Goal: Information Seeking & Learning: Learn about a topic

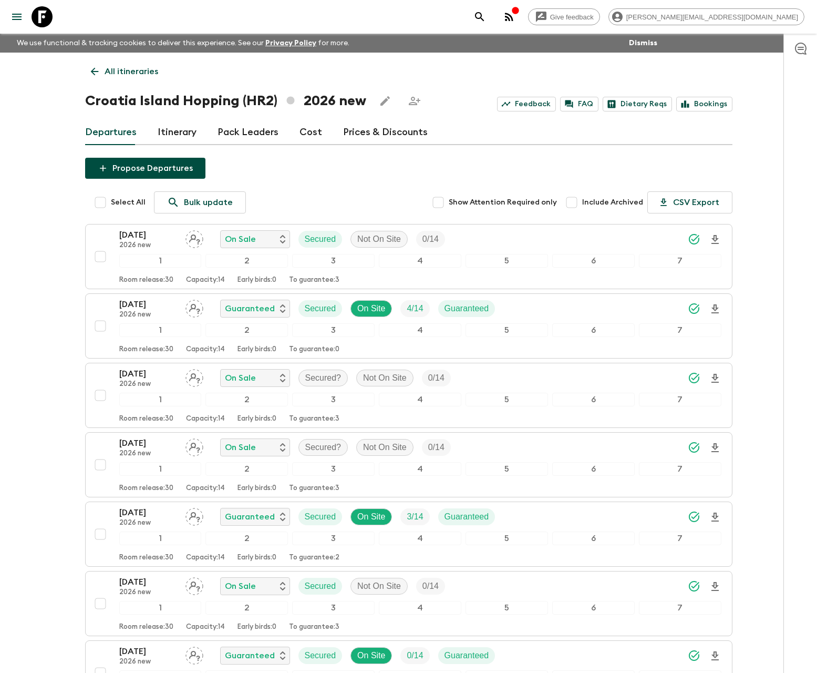
click at [484, 18] on icon "search adventures" at bounding box center [479, 16] width 9 height 9
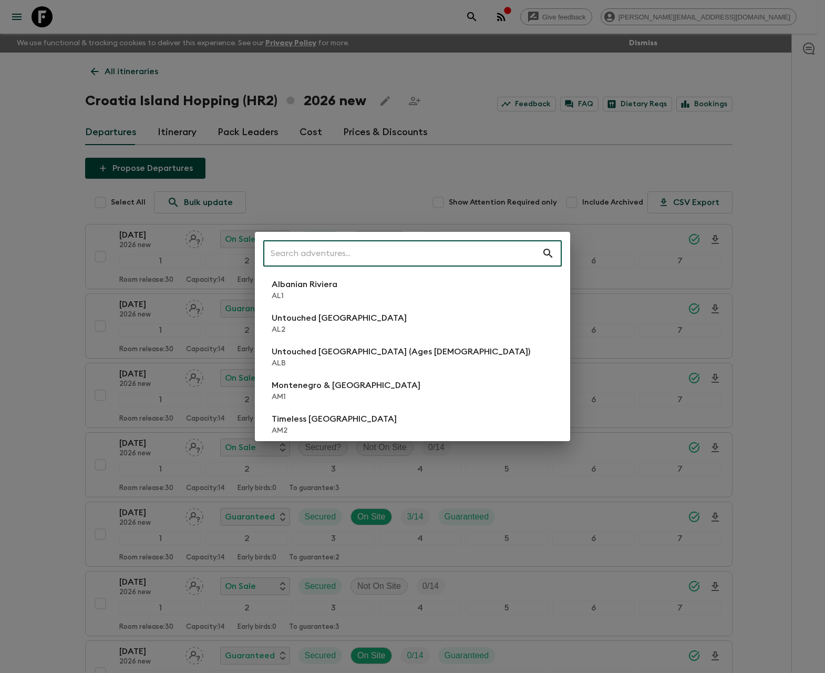
click at [589, 38] on div "​ Albanian Riviera [GEOGRAPHIC_DATA] Untouched [GEOGRAPHIC_DATA] [GEOGRAPHIC_DA…" at bounding box center [412, 336] width 825 height 673
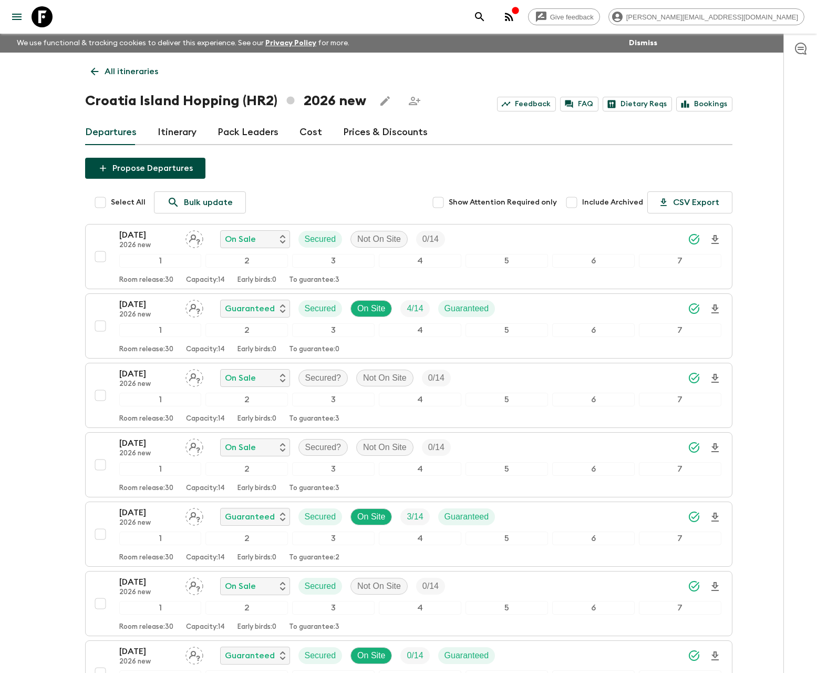
click at [515, 22] on icon "button" at bounding box center [509, 17] width 13 height 13
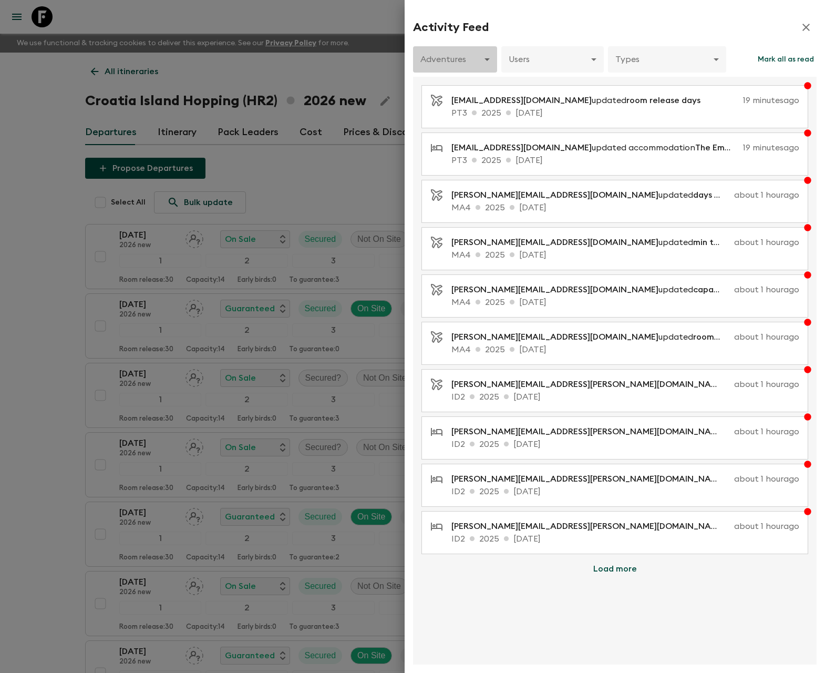
click at [484, 60] on body "Give feedback [PERSON_NAME][EMAIL_ADDRESS][DOMAIN_NAME] We use functional & tra…" at bounding box center [412, 608] width 825 height 1217
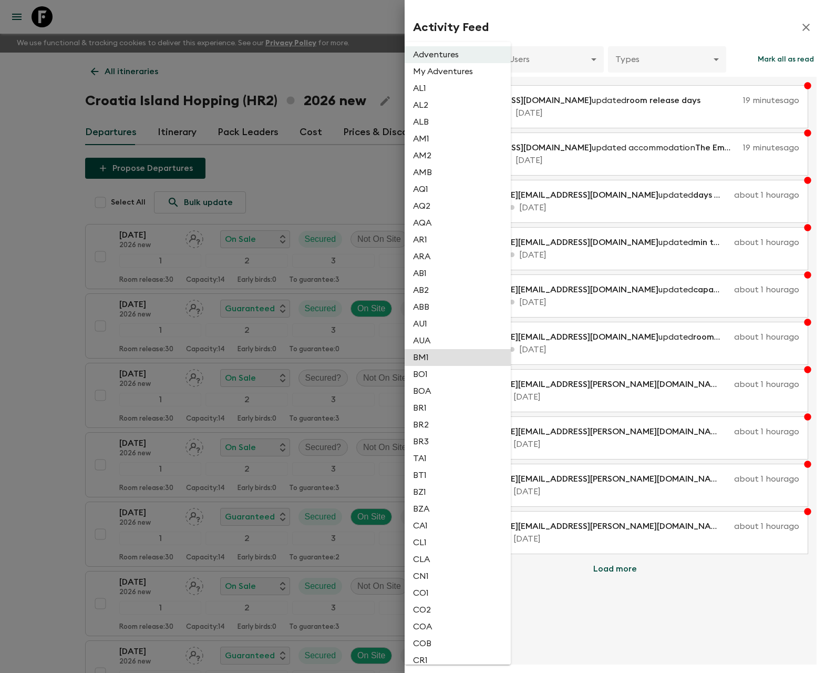
scroll to position [1484, 0]
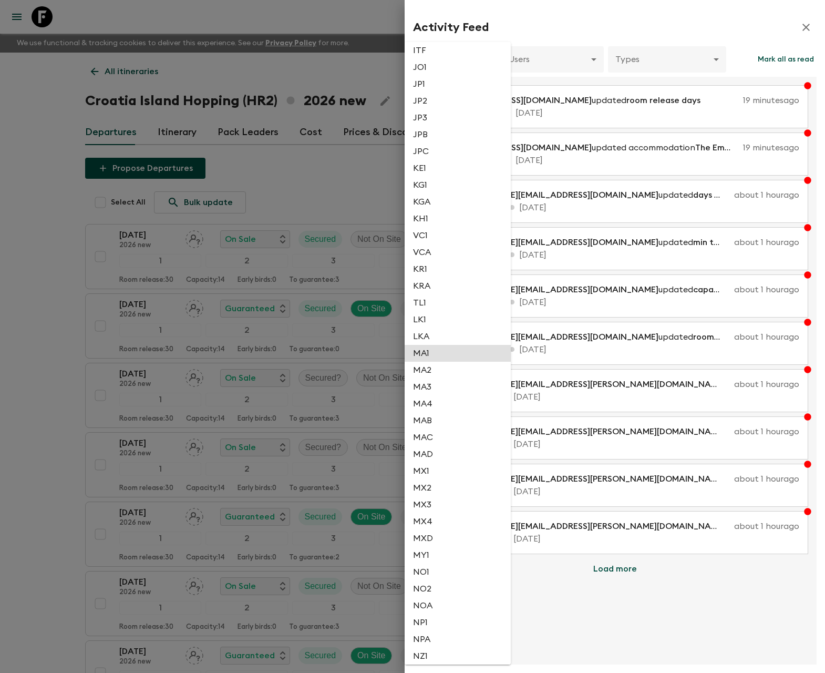
click at [435, 425] on li "MAB" at bounding box center [458, 420] width 106 height 17
type input "1e76035d-cd83-4efb-bf56-91d978c12219"
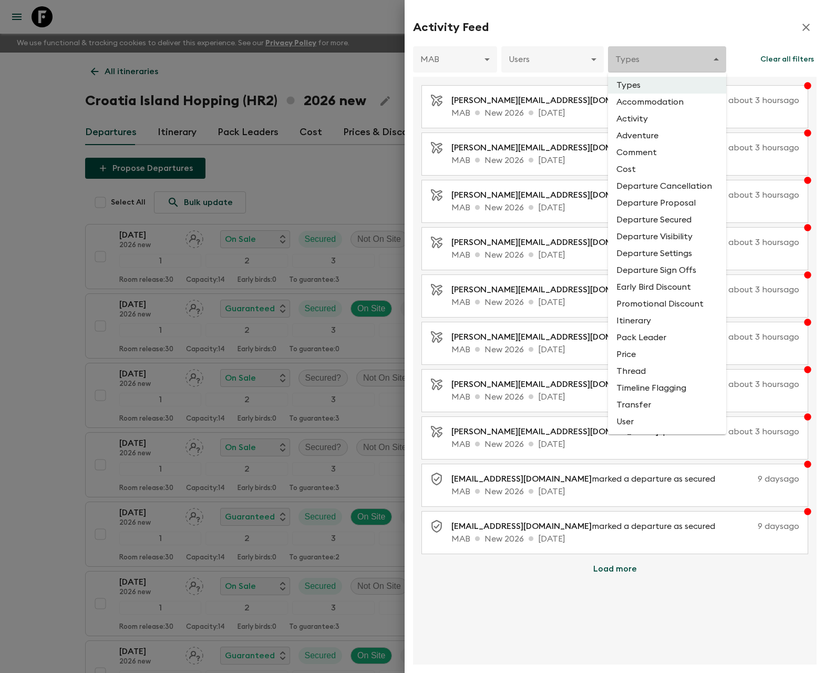
click at [622, 61] on body "Give feedback [PERSON_NAME][EMAIL_ADDRESS][DOMAIN_NAME] We use functional & tra…" at bounding box center [412, 608] width 825 height 1217
click at [659, 185] on li "Departure Cancellation" at bounding box center [667, 186] width 118 height 17
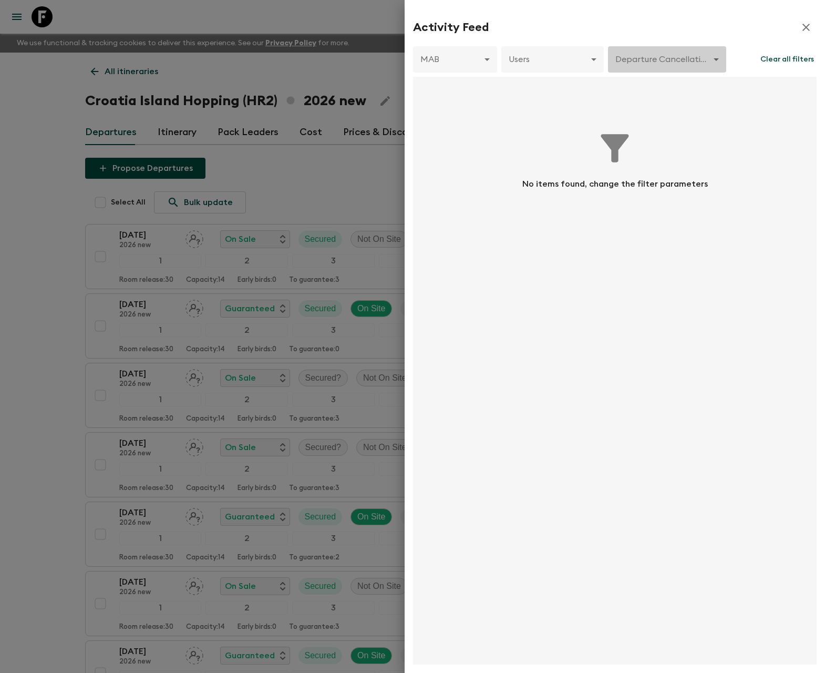
click at [657, 64] on body "Give feedback [PERSON_NAME][EMAIL_ADDRESS][DOMAIN_NAME] We use functional & tra…" at bounding box center [412, 608] width 825 height 1217
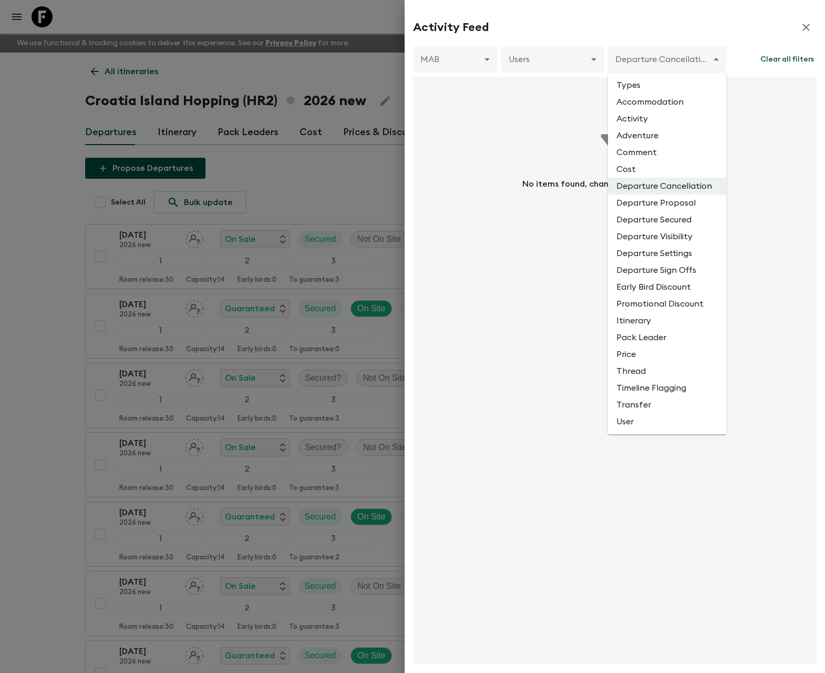
click at [663, 205] on li "Departure Proposal" at bounding box center [667, 202] width 118 height 17
type input "DEPARTURE_PROPOSAL"
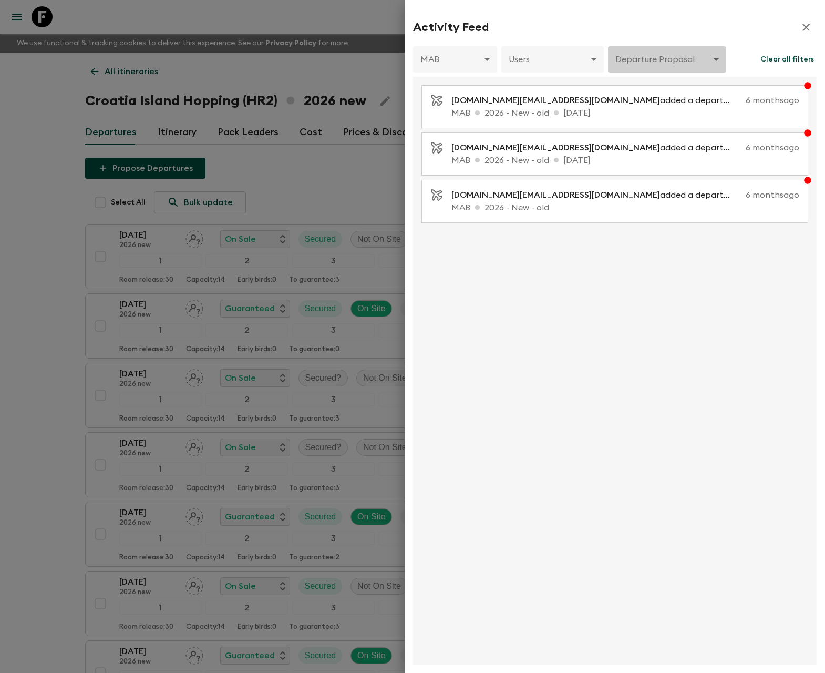
click at [655, 63] on body "Give feedback [PERSON_NAME][EMAIL_ADDRESS][DOMAIN_NAME] We use functional & tra…" at bounding box center [412, 608] width 825 height 1217
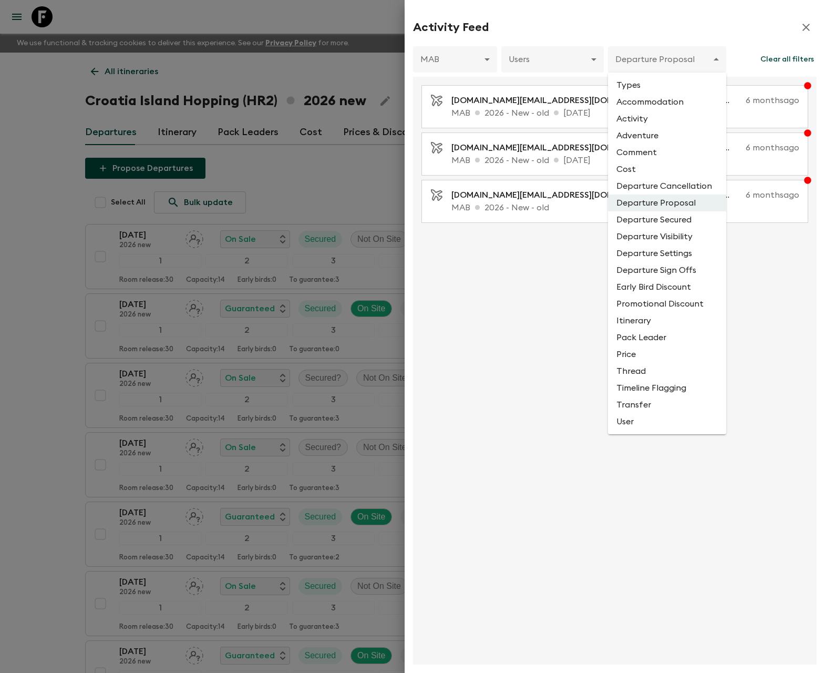
click at [627, 87] on li "Types" at bounding box center [667, 85] width 118 height 17
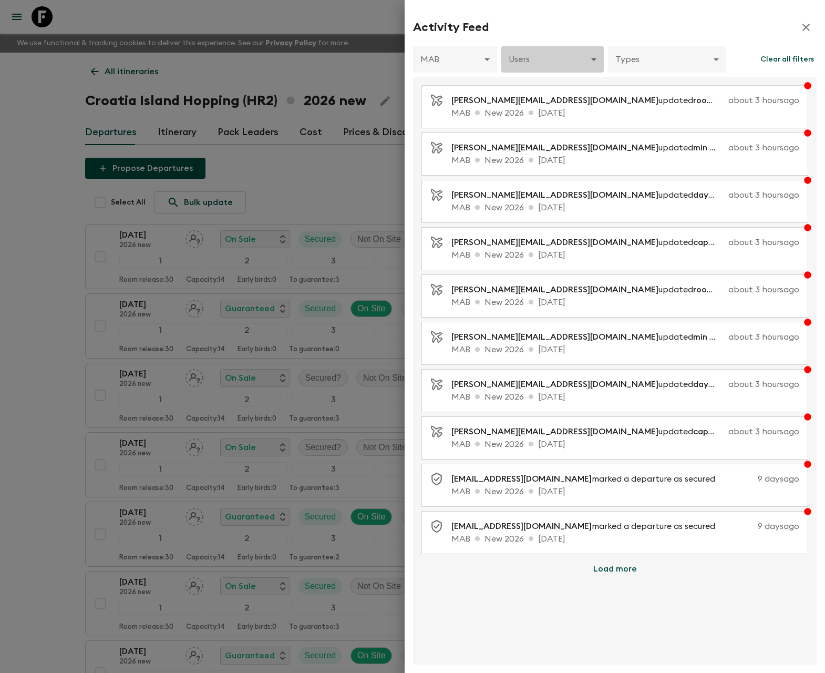
click at [563, 67] on body "Give feedback [PERSON_NAME][EMAIL_ADDRESS][DOMAIN_NAME] We use functional & tra…" at bounding box center [412, 608] width 825 height 1217
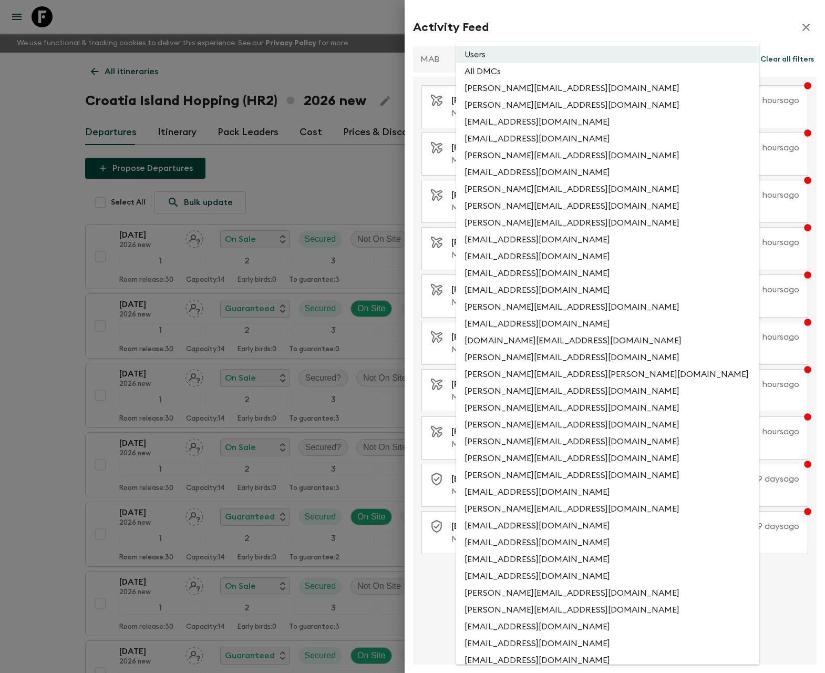
click at [597, 31] on div at bounding box center [412, 336] width 825 height 673
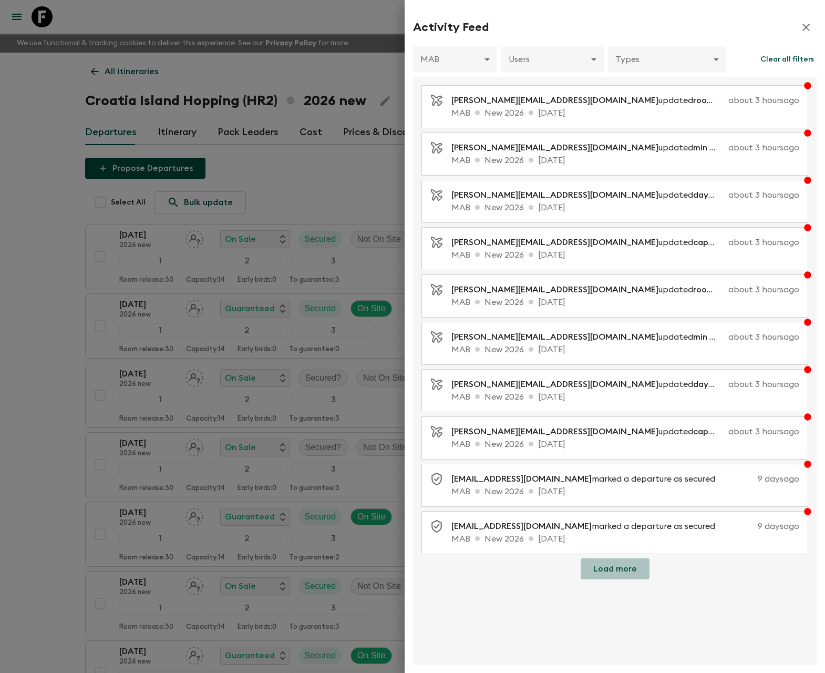
click at [626, 570] on button "Load more" at bounding box center [615, 568] width 69 height 21
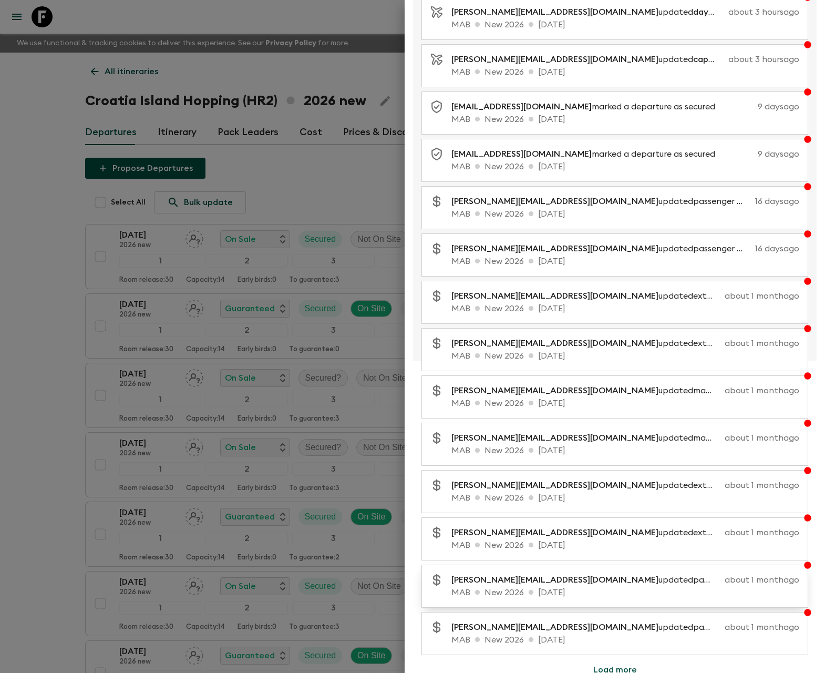
scroll to position [379, 0]
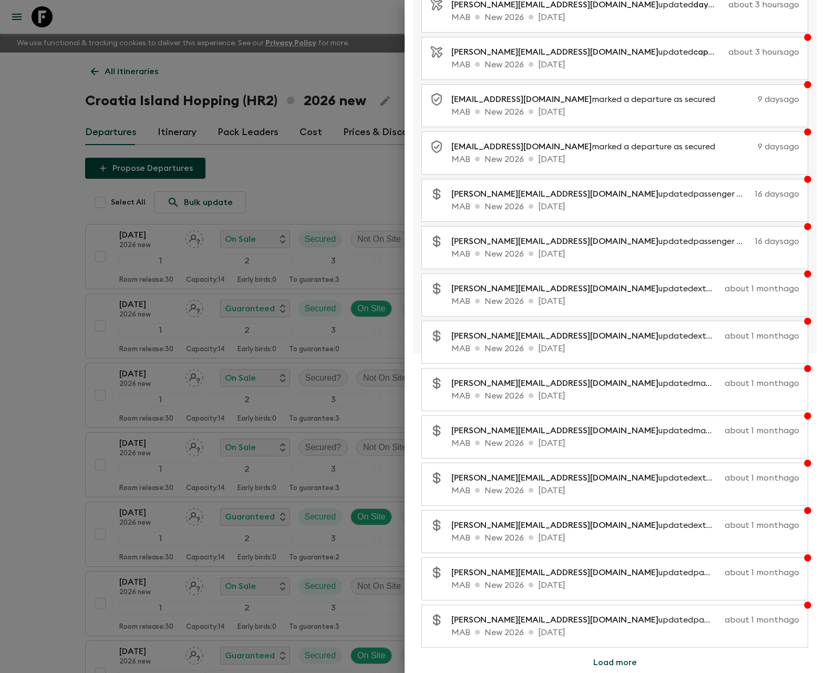
click at [623, 663] on button "Load more" at bounding box center [615, 661] width 69 height 21
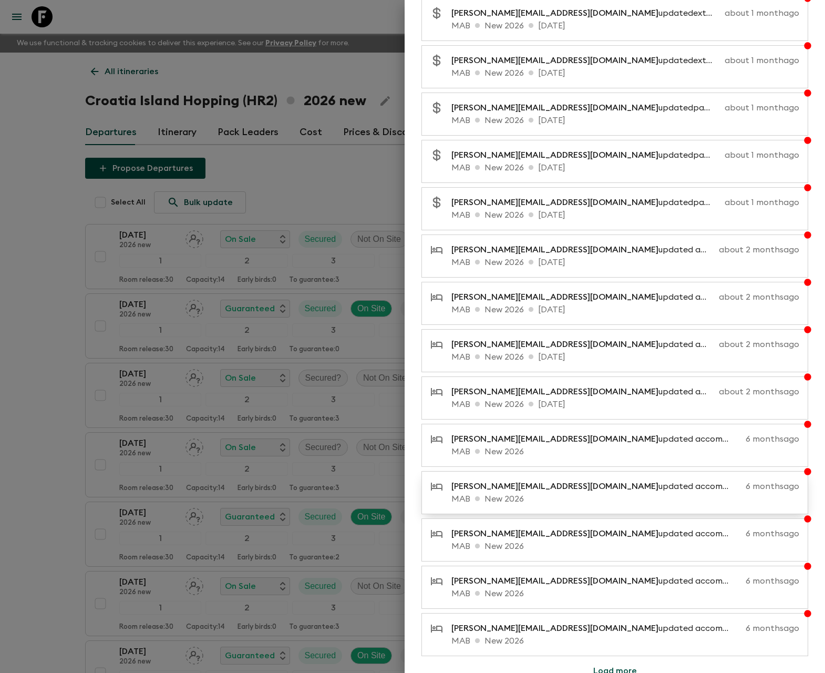
scroll to position [852, 0]
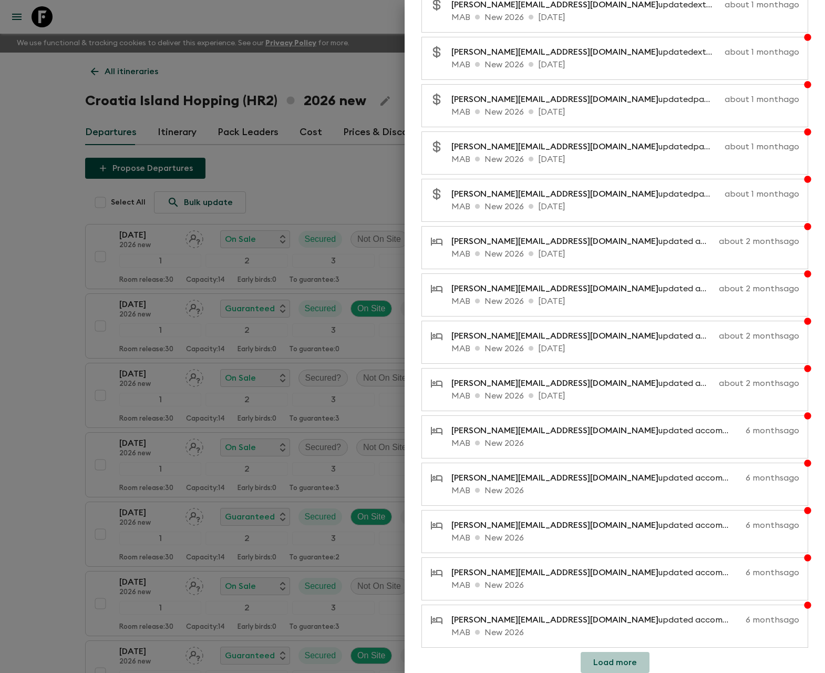
click at [629, 662] on button "Load more" at bounding box center [615, 661] width 69 height 21
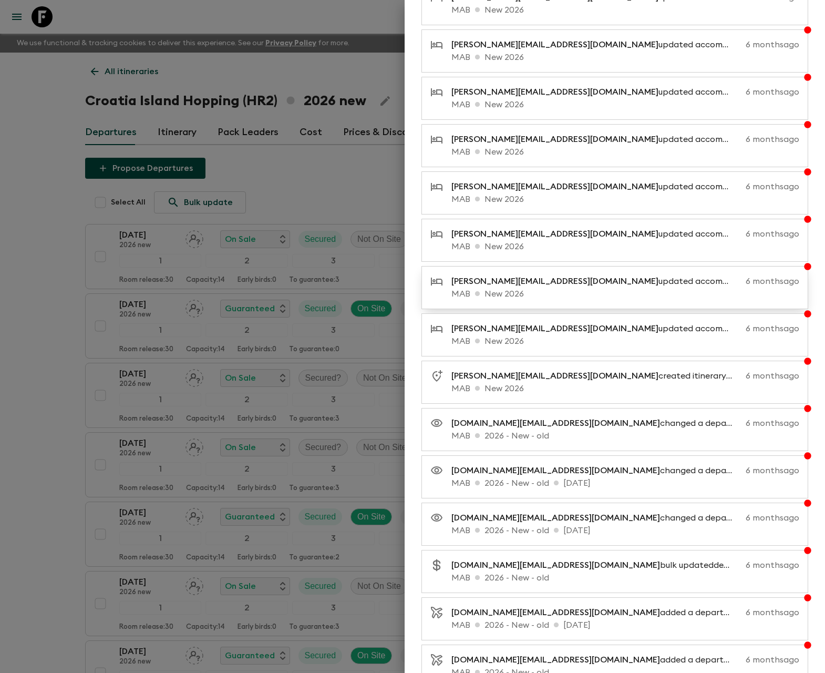
scroll to position [1325, 0]
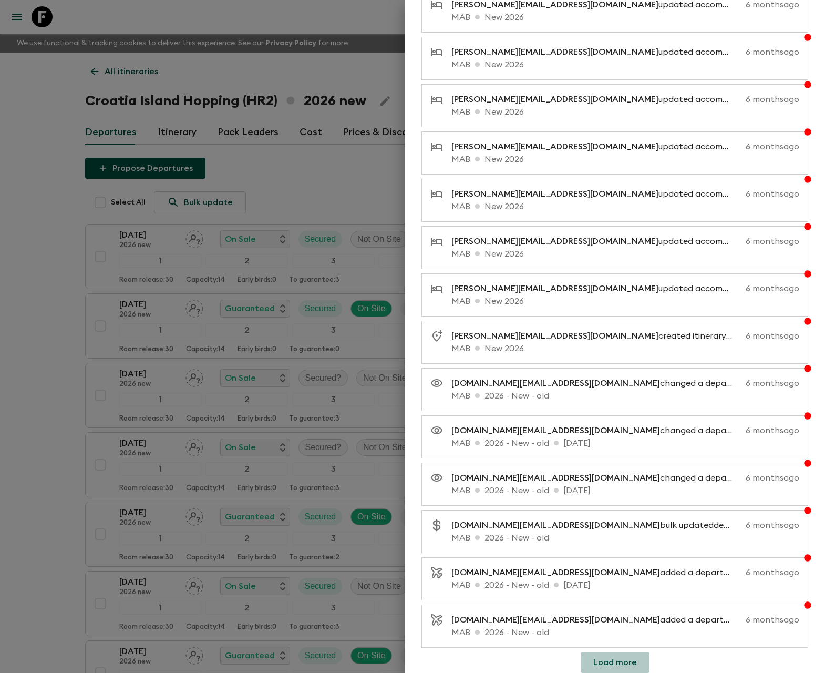
click at [624, 660] on button "Load more" at bounding box center [615, 661] width 69 height 21
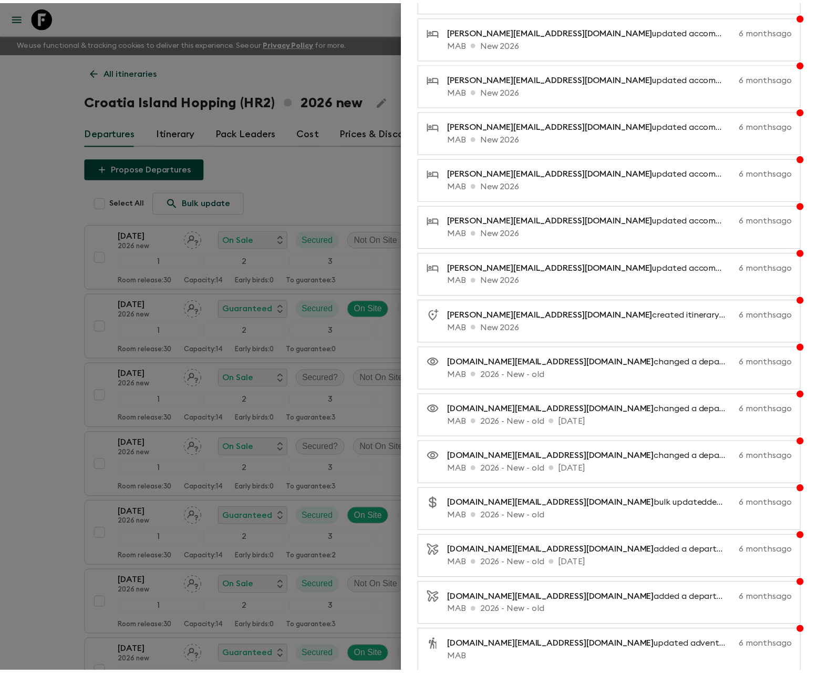
scroll to position [1347, 0]
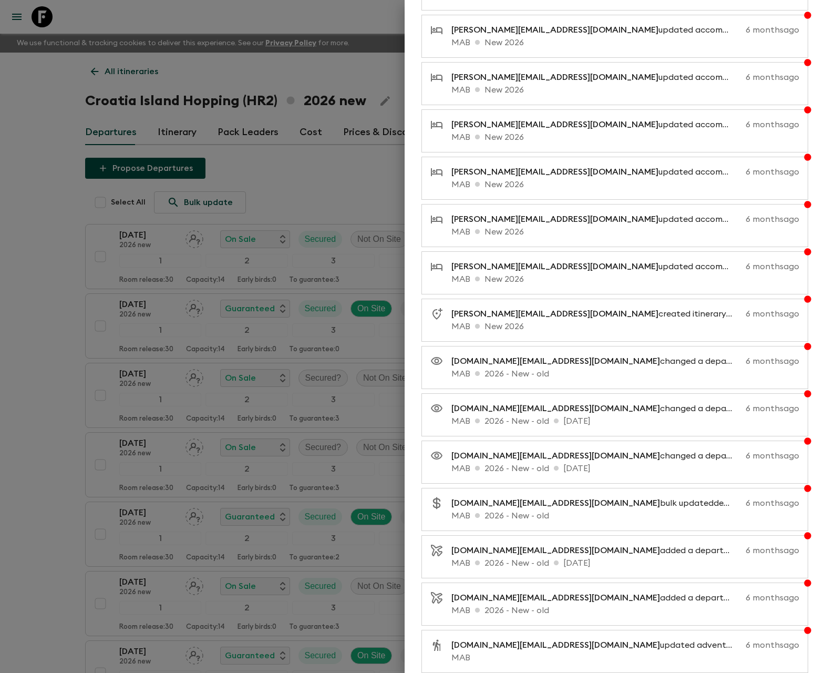
click at [51, 305] on div at bounding box center [412, 336] width 825 height 673
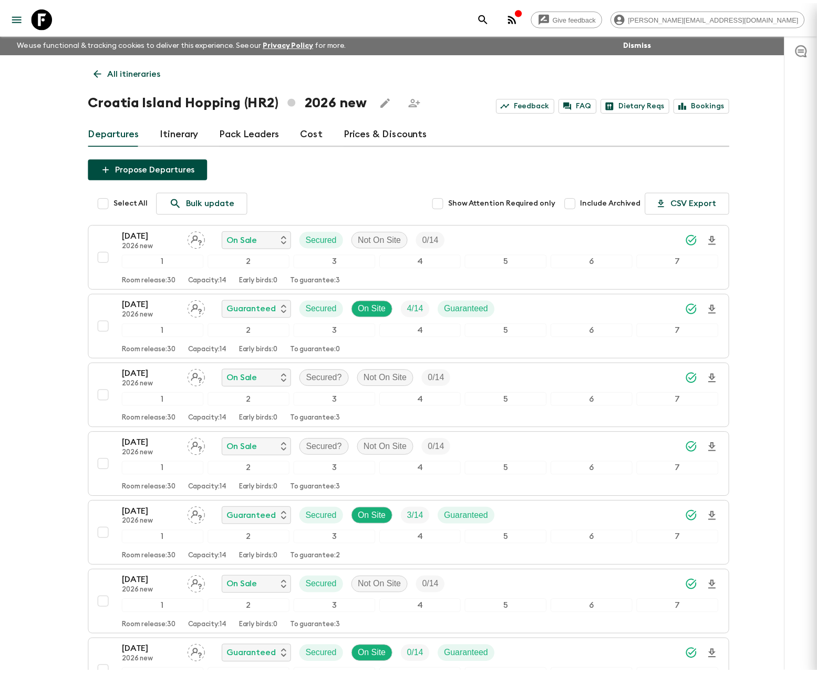
scroll to position [0, 0]
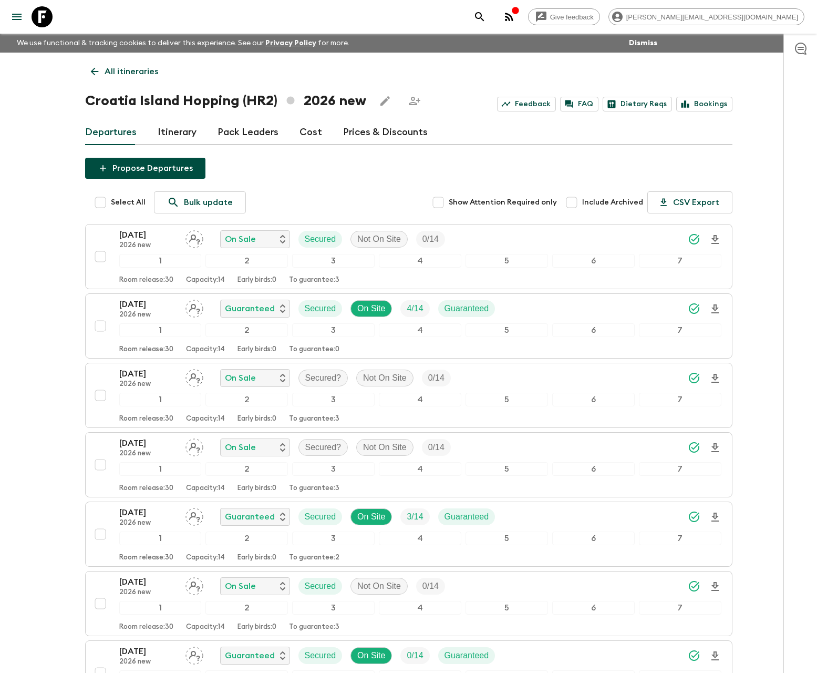
click at [56, 21] on div at bounding box center [35, 16] width 44 height 29
click at [48, 22] on icon at bounding box center [42, 16] width 21 height 21
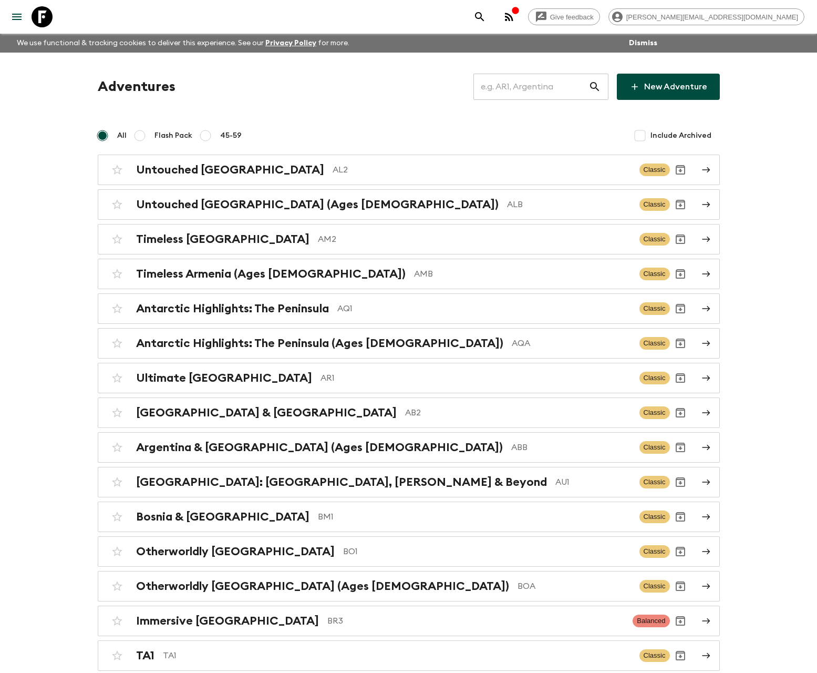
click at [550, 86] on input "text" at bounding box center [530, 86] width 115 height 29
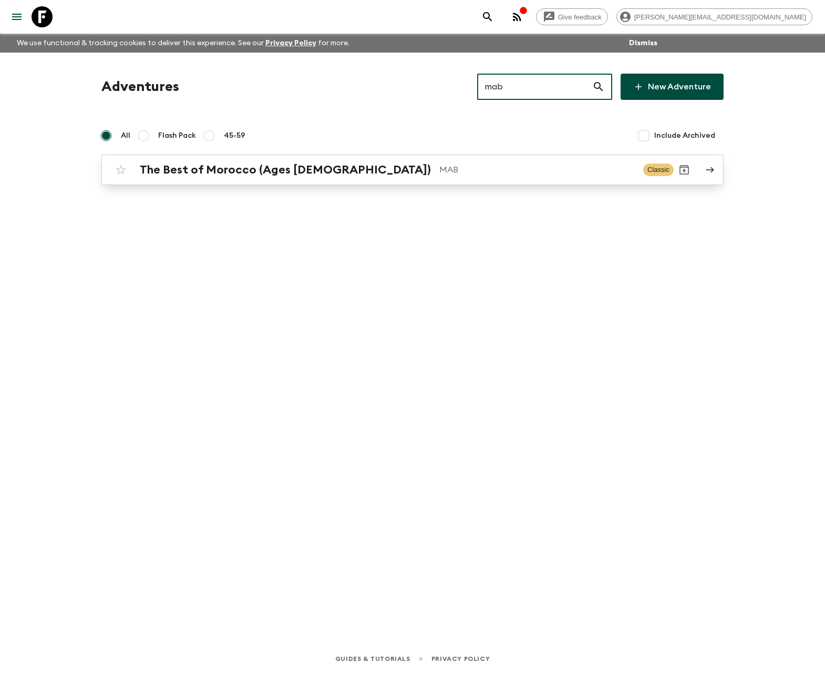
type input "mab"
click at [320, 166] on h2 "The Best of Morocco (Ages [DEMOGRAPHIC_DATA])" at bounding box center [285, 170] width 291 height 14
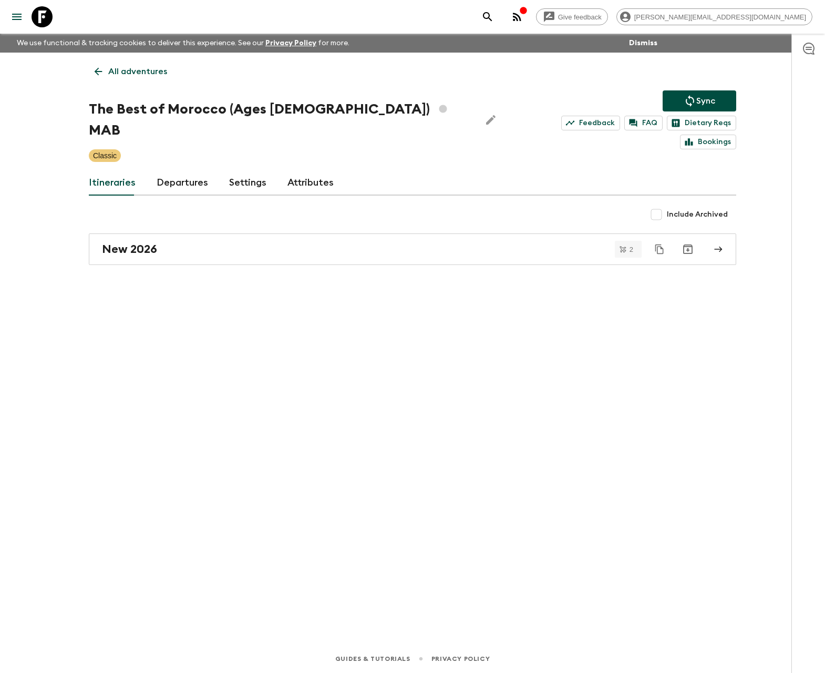
click at [667, 204] on input "Include Archived" at bounding box center [656, 214] width 21 height 21
checkbox input "true"
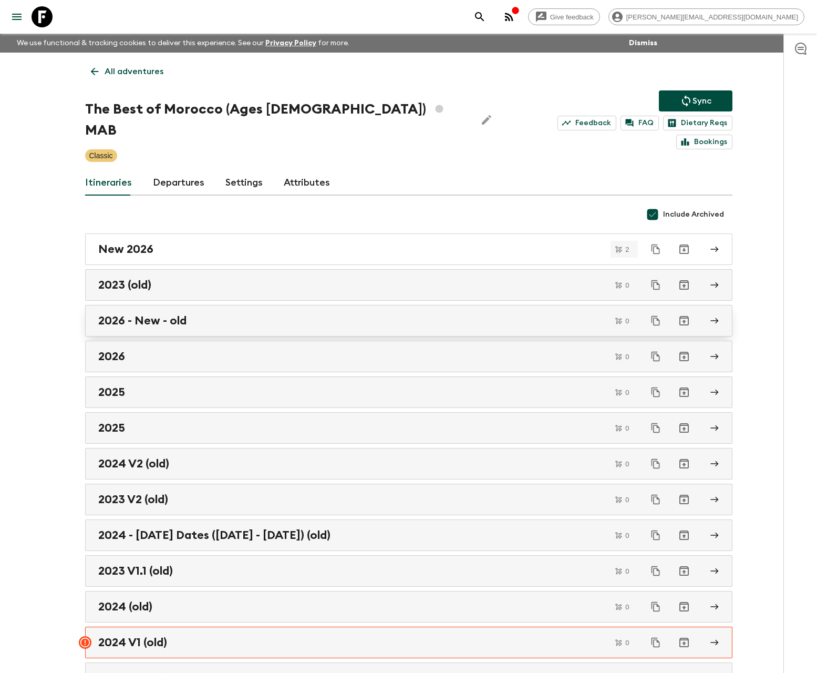
click at [334, 314] on div "2026 - New - old" at bounding box center [398, 321] width 601 height 14
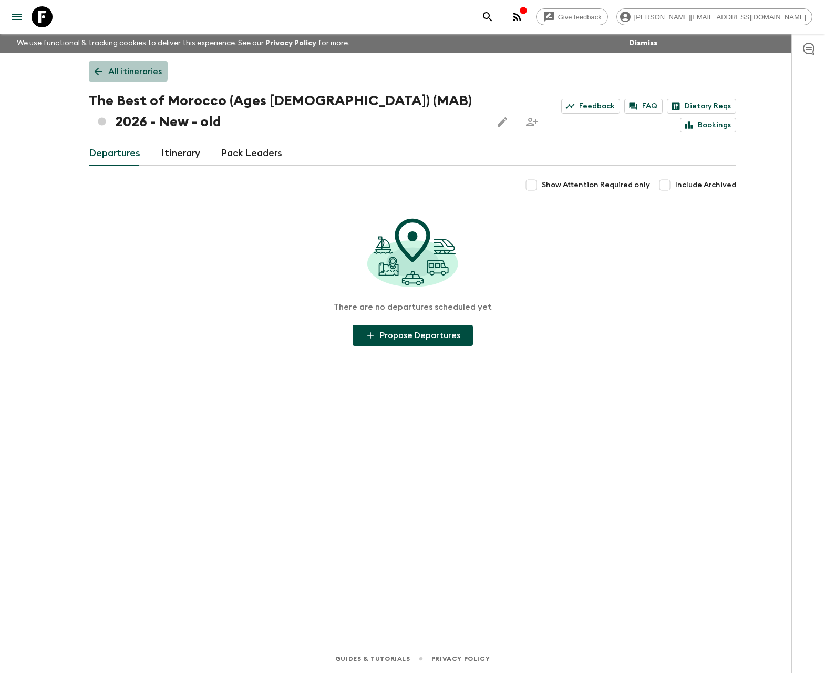
click at [98, 70] on icon at bounding box center [98, 72] width 12 height 12
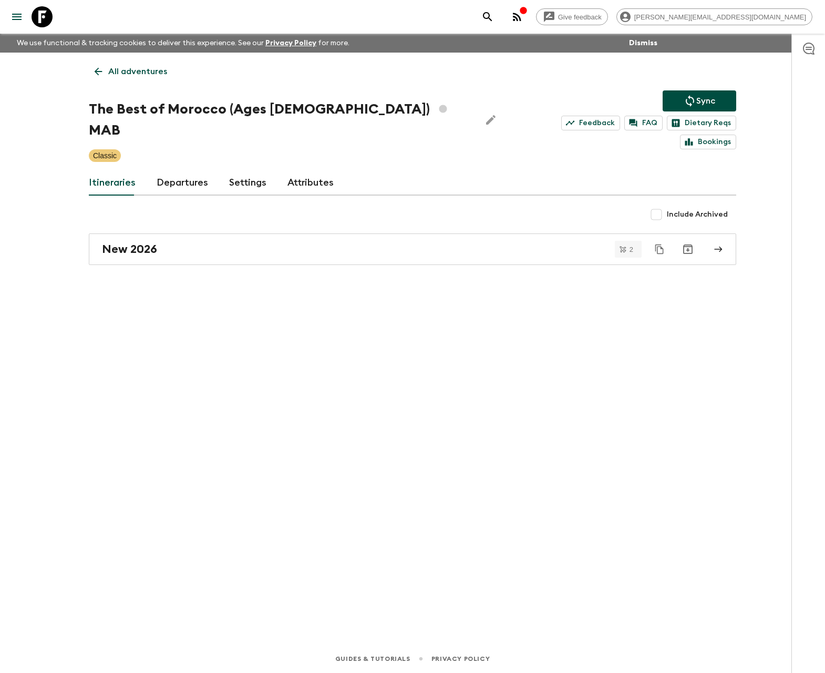
click at [661, 204] on input "Include Archived" at bounding box center [656, 214] width 21 height 21
checkbox input "true"
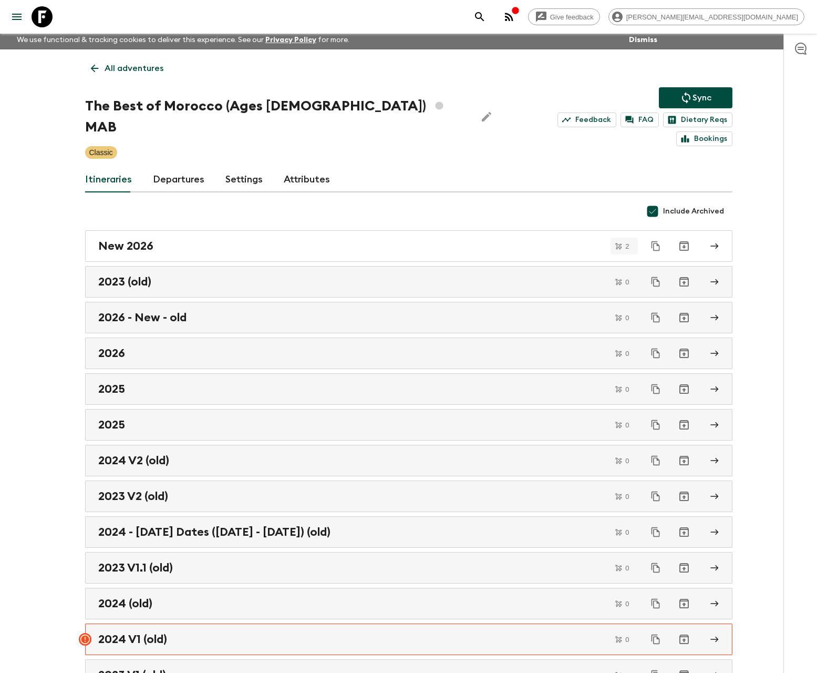
scroll to position [10, 0]
